Goal: Task Accomplishment & Management: Use online tool/utility

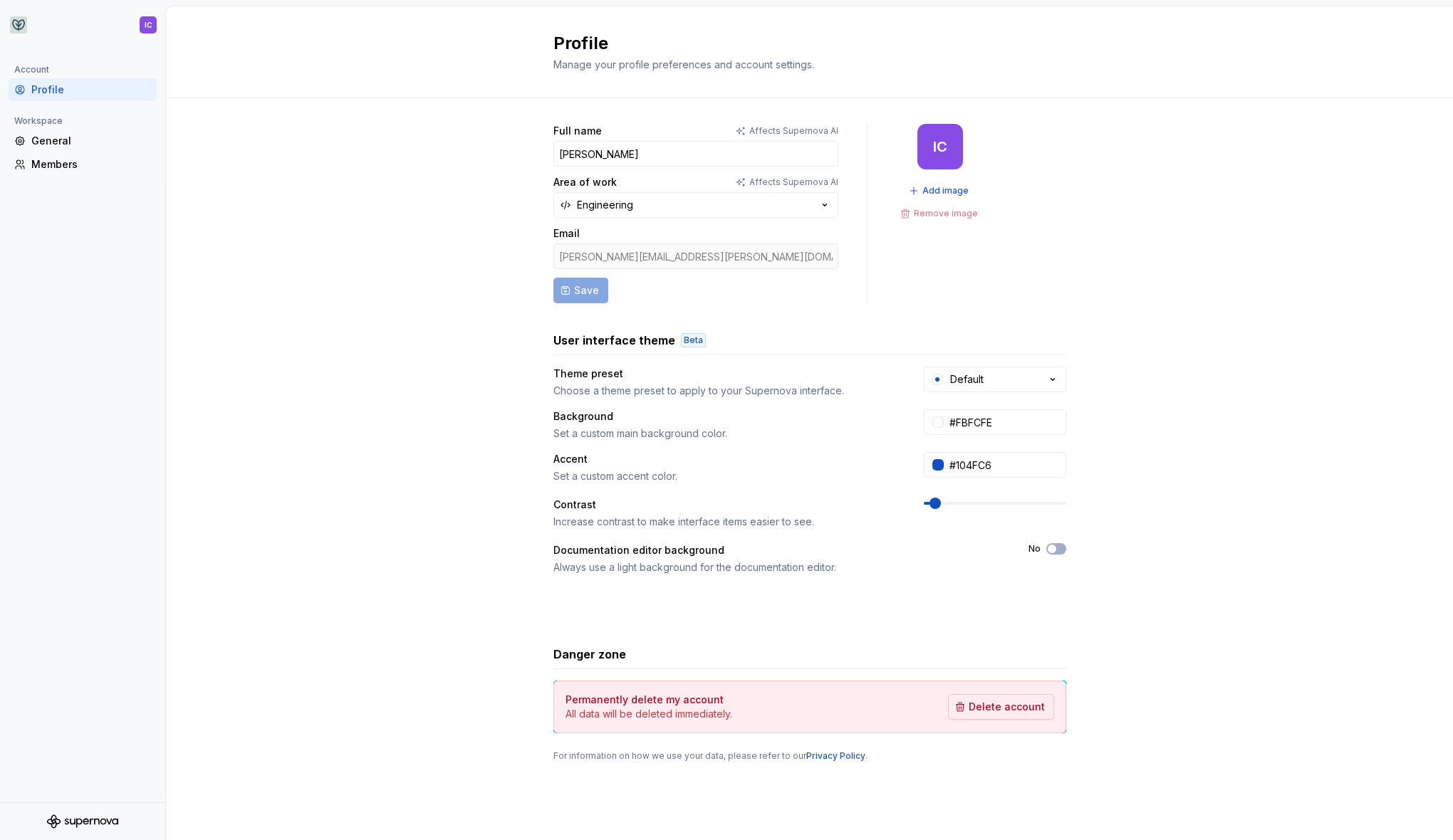
click at [469, 311] on div "Full name Affects Supernova AI [PERSON_NAME] Area of work Affects Supernova AI …" at bounding box center [809, 458] width 1287 height 718
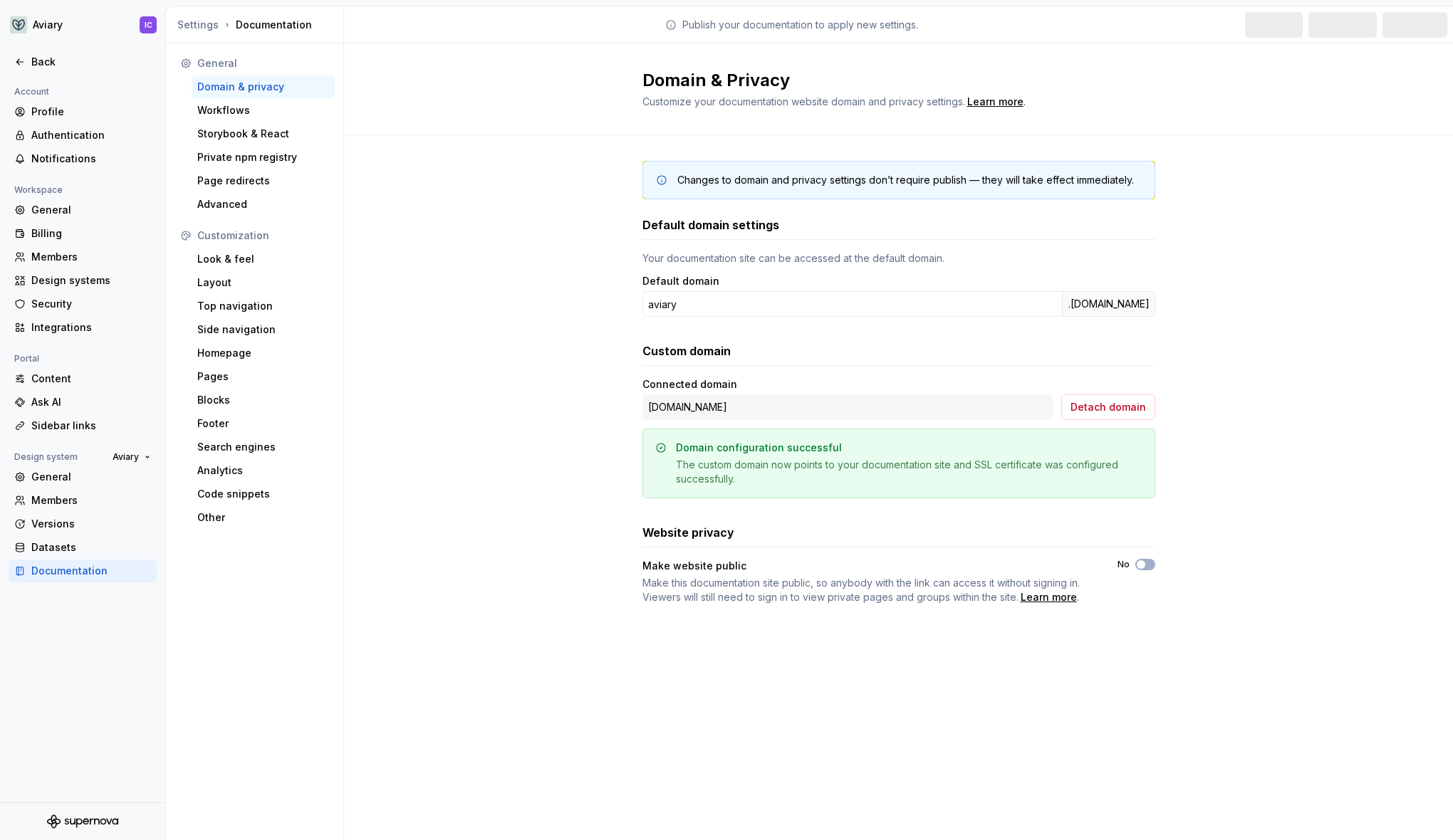
click at [391, 381] on div "Changes to domain and privacy settings don’t require publish — they will take e…" at bounding box center [898, 397] width 1109 height 523
click at [94, 518] on div "Versions" at bounding box center [91, 524] width 120 height 14
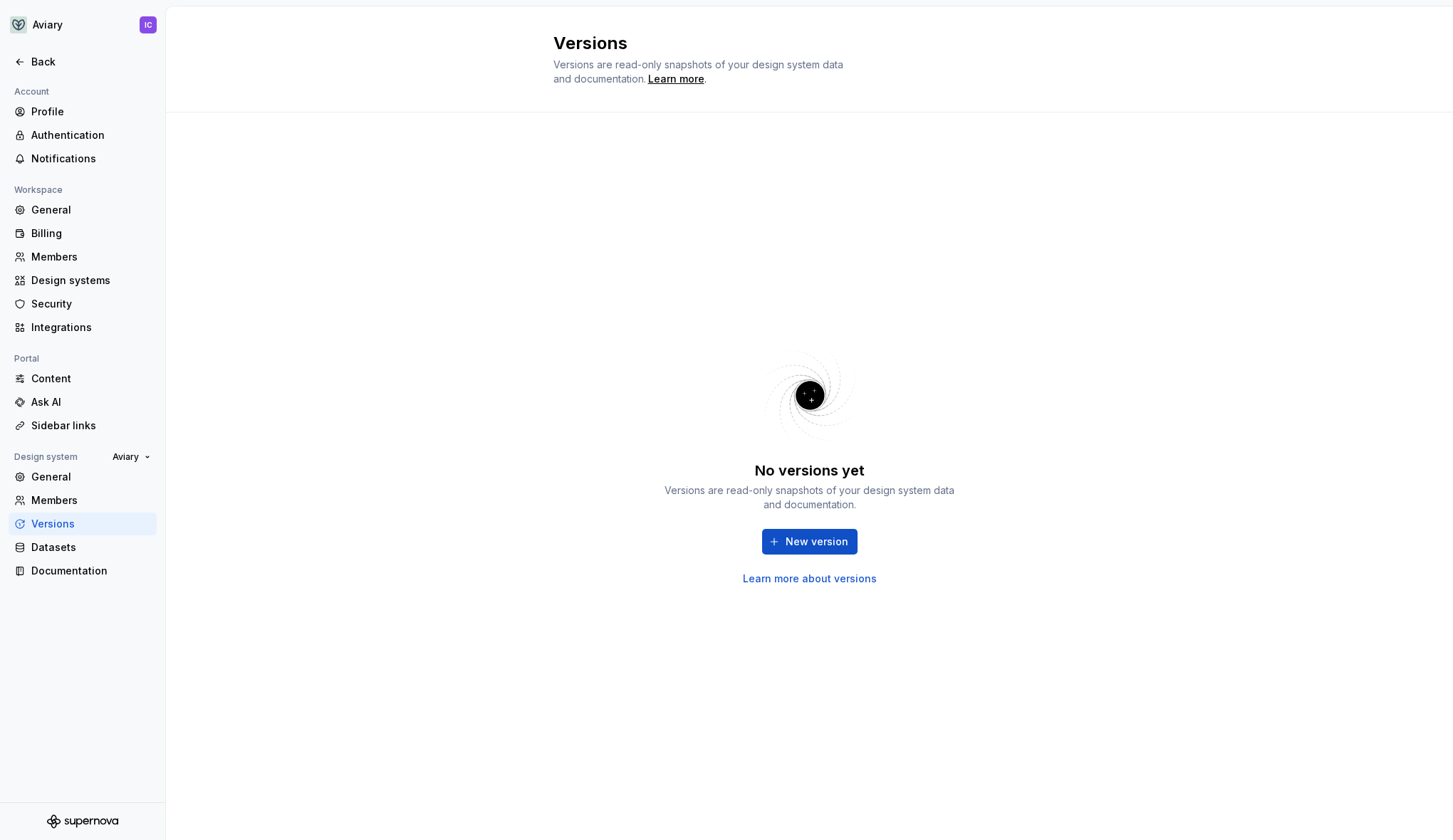
click at [1211, 259] on div "No versions yet Versions are read-only snapshots of your design system data and…" at bounding box center [809, 476] width 1287 height 728
click at [811, 550] on button "New version" at bounding box center [810, 541] width 96 height 25
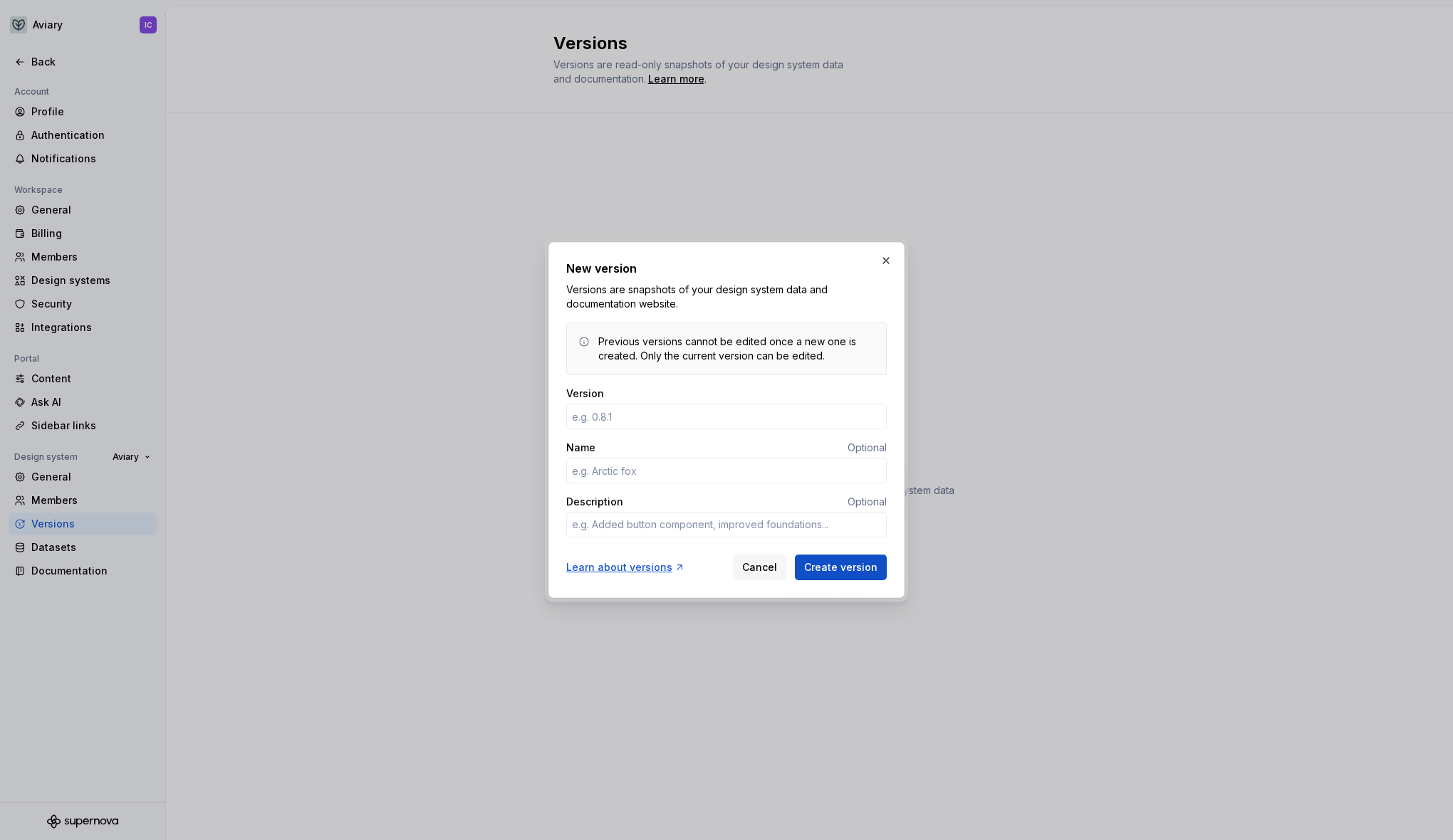
click at [697, 401] on div "Version" at bounding box center [726, 409] width 321 height 43
click at [638, 411] on input "Version" at bounding box center [726, 416] width 321 height 25
type textarea "*"
type input "1.0.0"
click at [643, 474] on input "Name" at bounding box center [726, 470] width 321 height 25
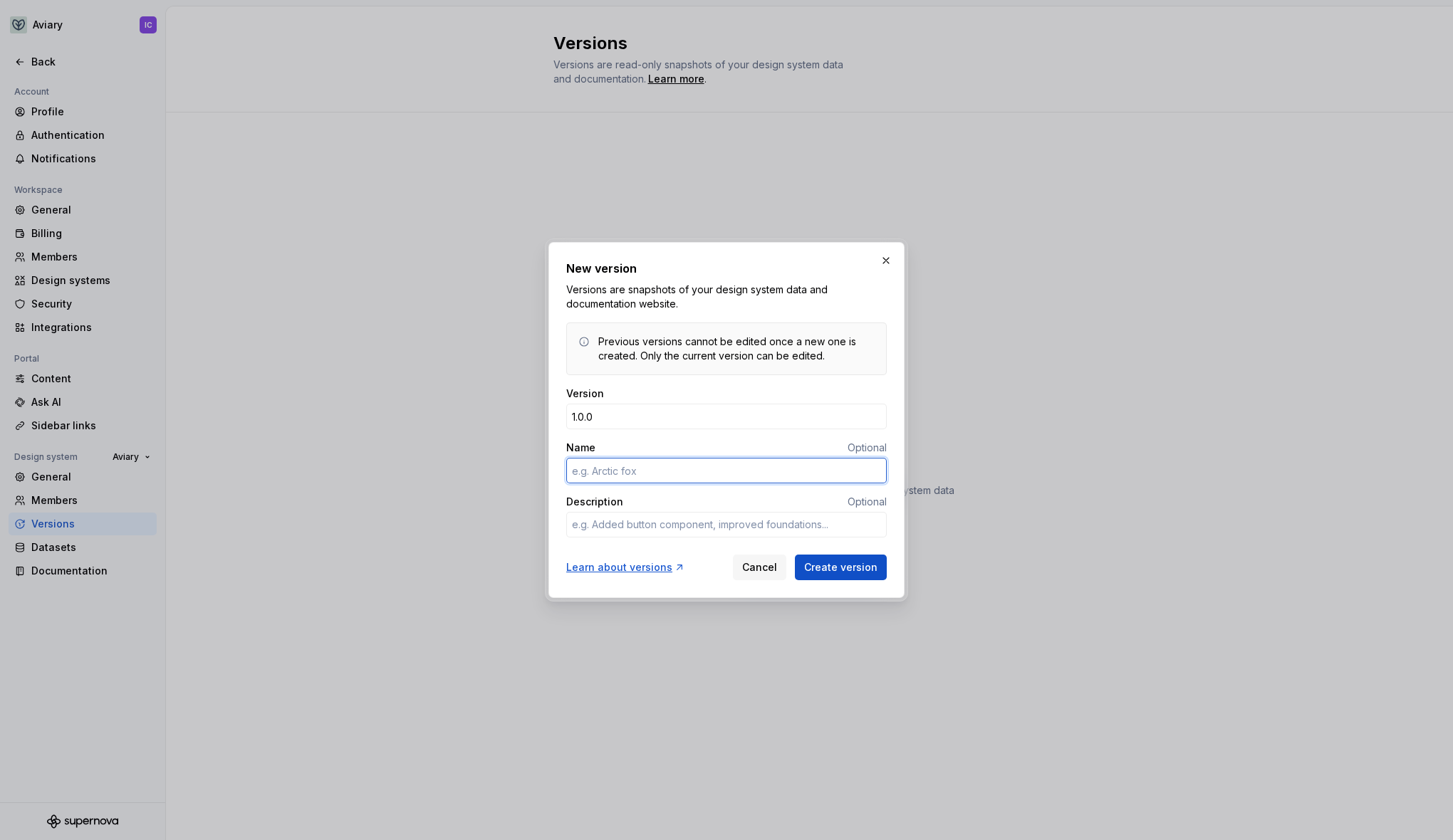
type textarea "*"
type input "Pigeon"
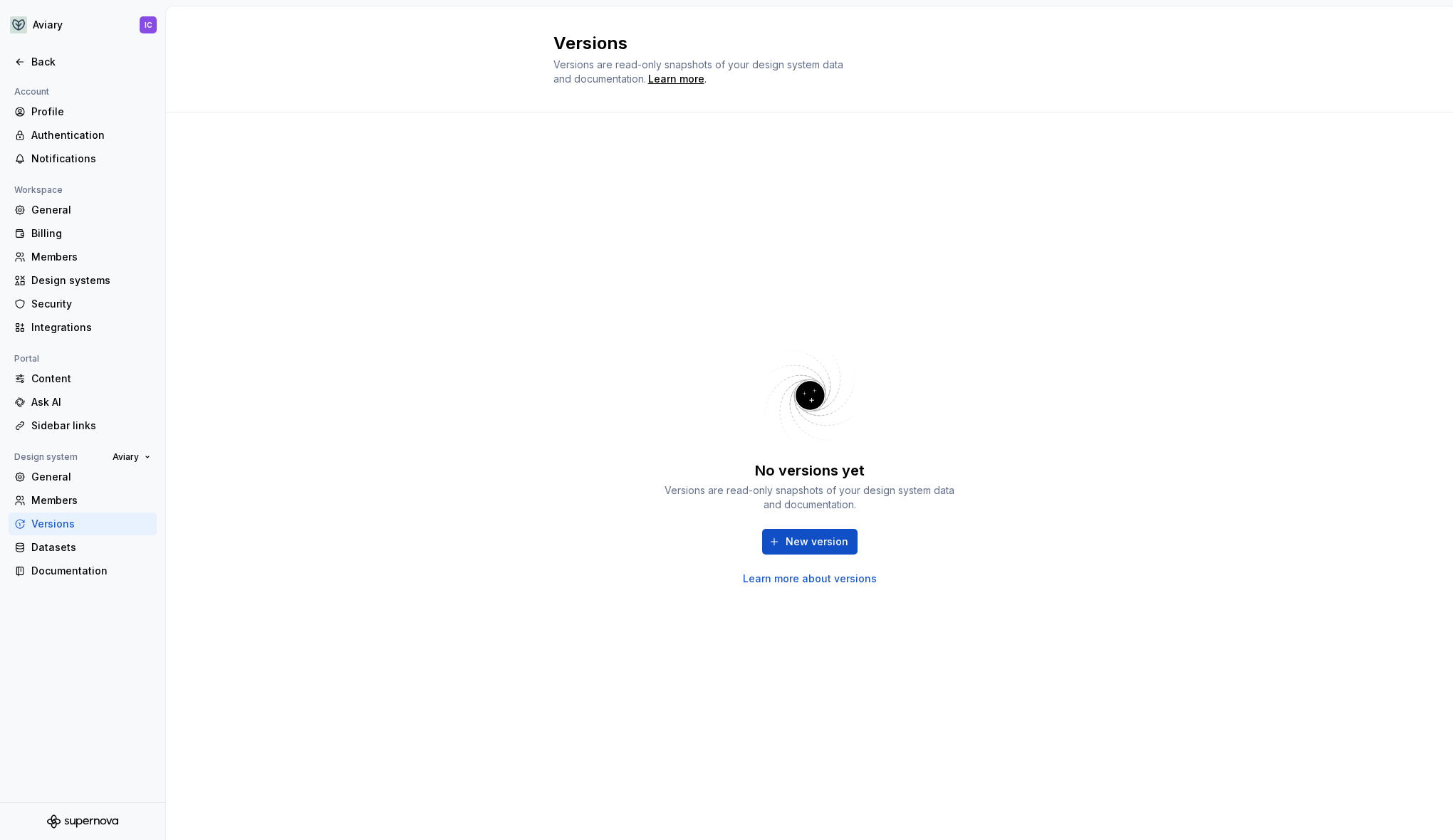
click at [988, 79] on body "Aviary IC Back Account Profile Authentication Notifications Workspace General B…" at bounding box center [726, 420] width 1453 height 840
